Goal: Task Accomplishment & Management: Use online tool/utility

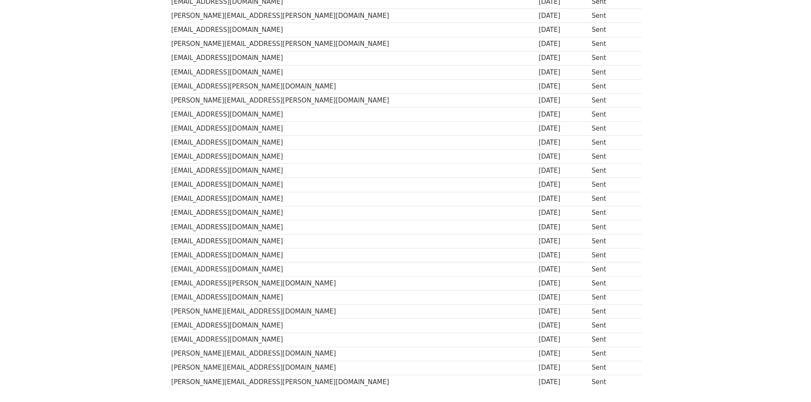
scroll to position [519, 0]
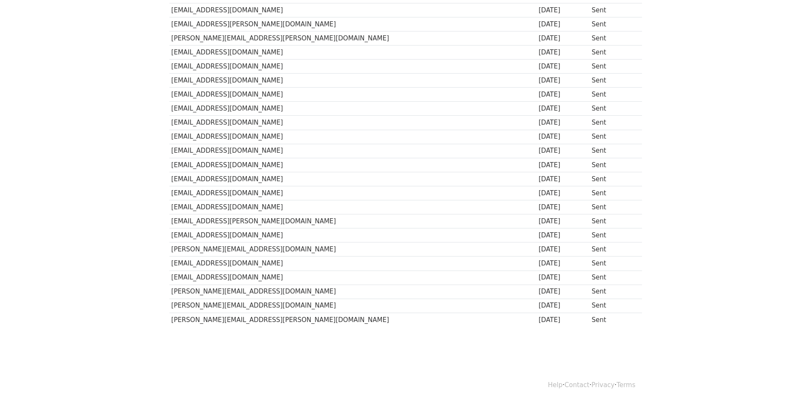
click at [195, 317] on td "[PERSON_NAME][EMAIL_ADDRESS][PERSON_NAME][DOMAIN_NAME]" at bounding box center [352, 320] width 367 height 14
click at [195, 317] on td "rocio.herrera@thomasjefferson.edu.pe" at bounding box center [352, 320] width 367 height 14
copy tr "rocio.herrera@thomasjefferson.edu.pe"
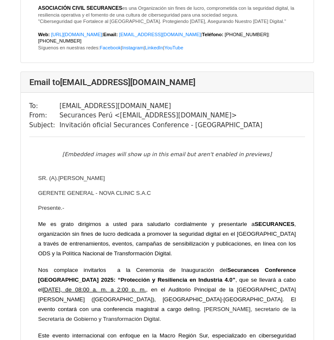
scroll to position [25914, 0]
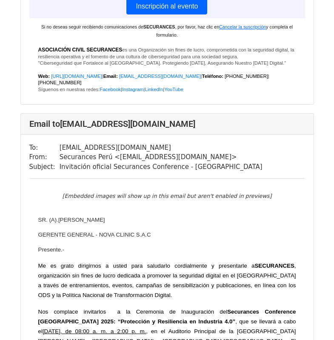
drag, startPoint x: 53, startPoint y: 60, endPoint x: 134, endPoint y: 60, distance: 80.5
copy tr "[EMAIL_ADDRESS][DOMAIN_NAME]"
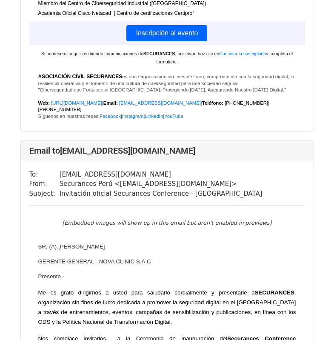
scroll to position [25871, 0]
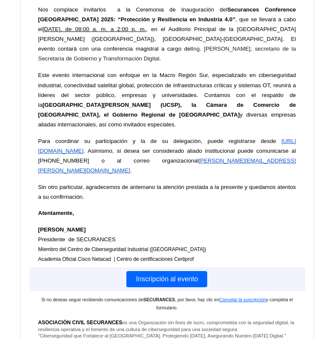
scroll to position [2043, 0]
